Goal: Information Seeking & Learning: Learn about a topic

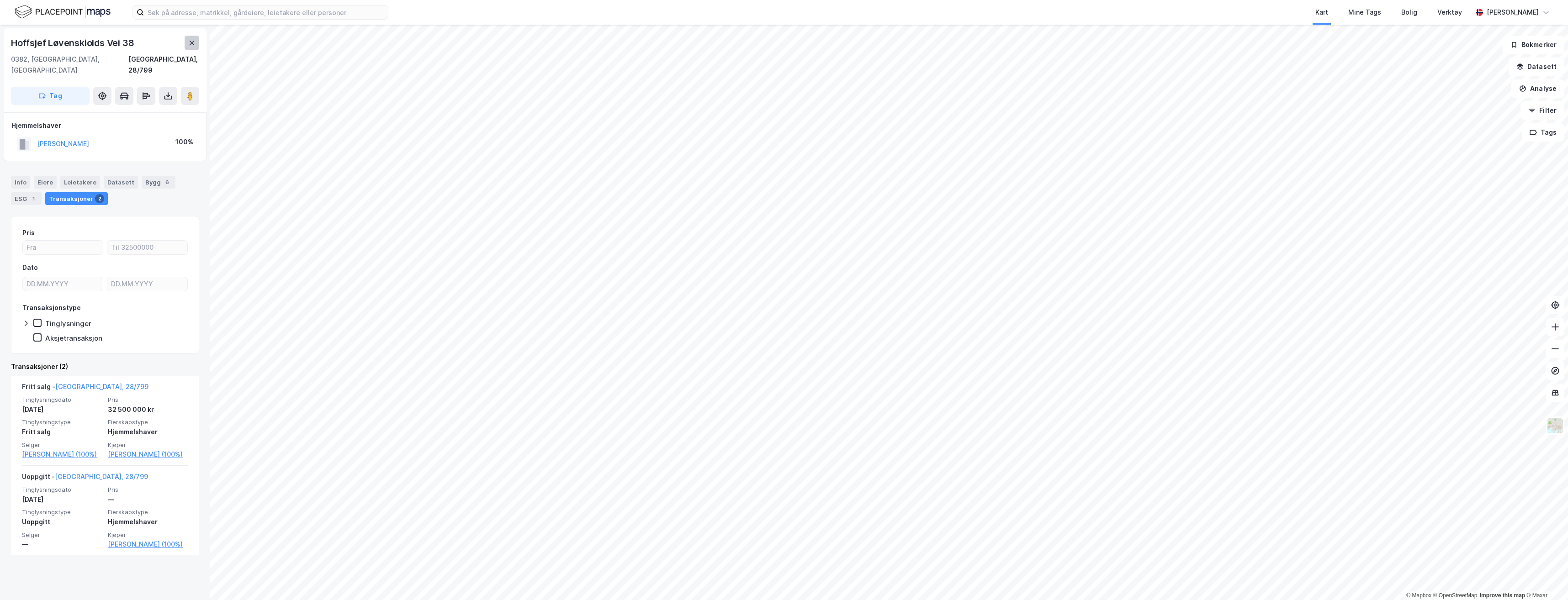
click at [192, 38] on button at bounding box center [192, 43] width 15 height 15
